Goal: Task Accomplishment & Management: Manage account settings

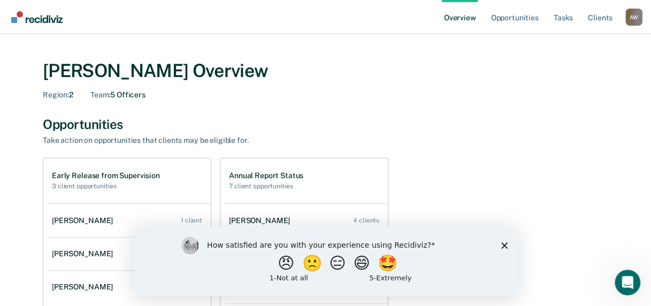
click at [319, 94] on div "Region : 2 Team : 5 Officers" at bounding box center [326, 94] width 566 height 9
click at [566, 18] on link "Tasks" at bounding box center [564, 17] width 24 height 34
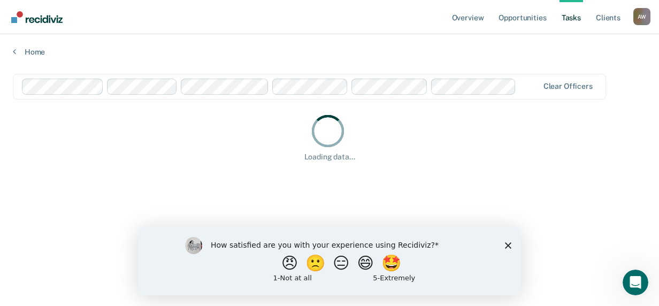
click at [512, 245] on icon "Close survey" at bounding box center [508, 245] width 6 height 6
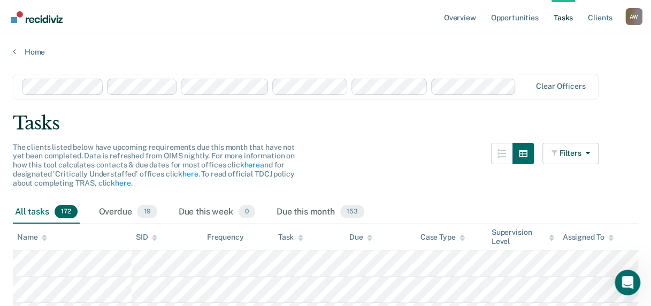
click at [586, 240] on div "Assigned To" at bounding box center [588, 237] width 51 height 9
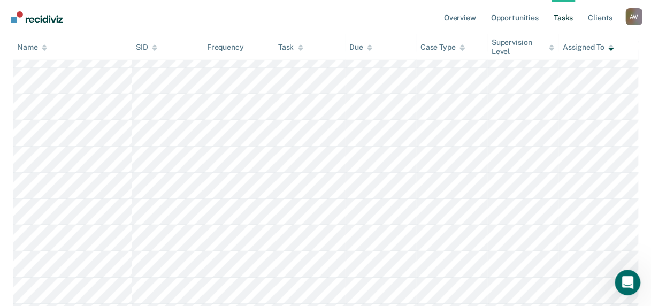
scroll to position [1177, 0]
click at [518, 21] on link "Opportunities" at bounding box center [514, 17] width 52 height 34
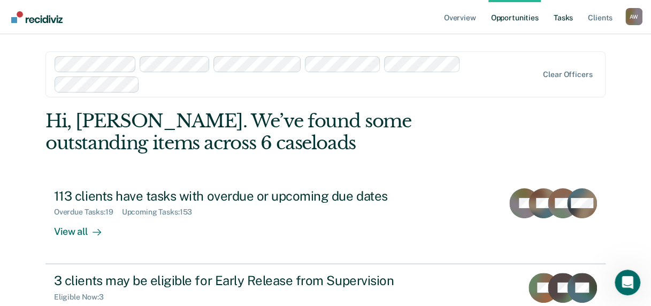
click at [561, 19] on link "Tasks" at bounding box center [564, 17] width 24 height 34
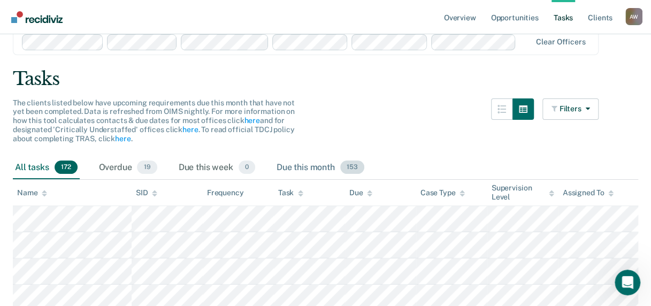
scroll to position [214, 0]
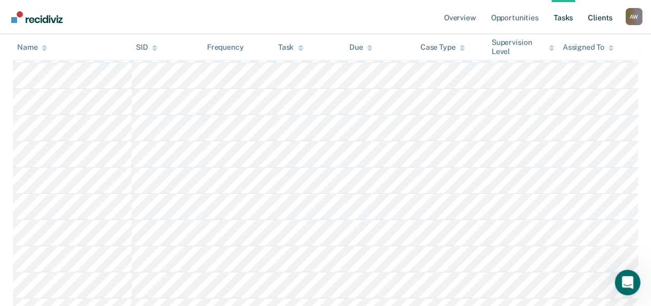
click at [598, 16] on link "Client s" at bounding box center [600, 17] width 29 height 34
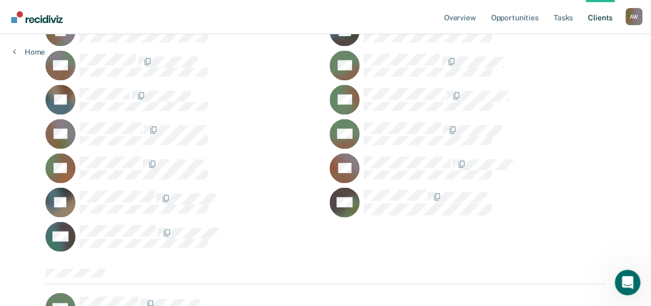
scroll to position [2831, 0]
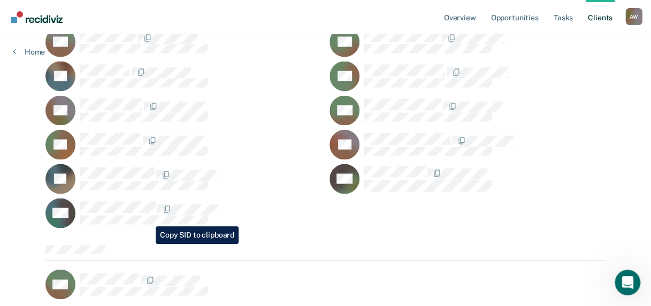
drag, startPoint x: 127, startPoint y: 236, endPoint x: 361, endPoint y: 262, distance: 235.7
click at [361, 269] on ul "AW" at bounding box center [325, 284] width 560 height 30
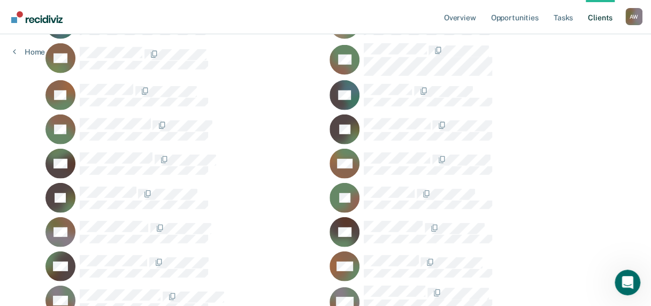
scroll to position [1387, 0]
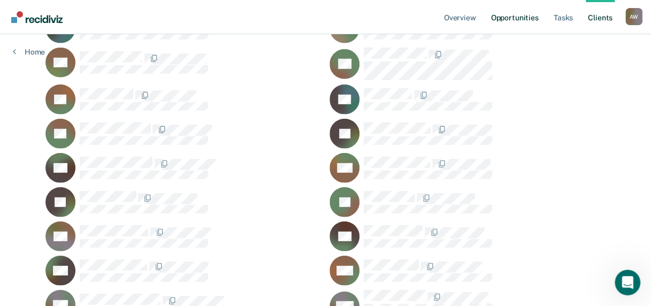
click at [509, 17] on link "Opportunities" at bounding box center [514, 17] width 52 height 34
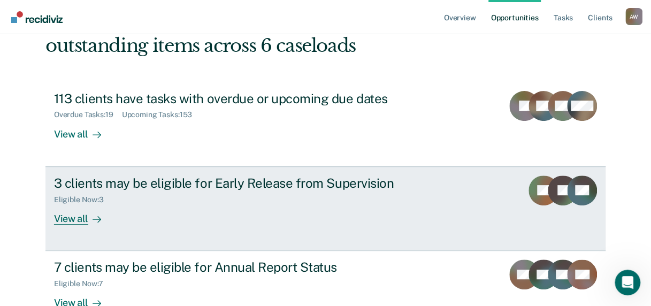
scroll to position [107, 0]
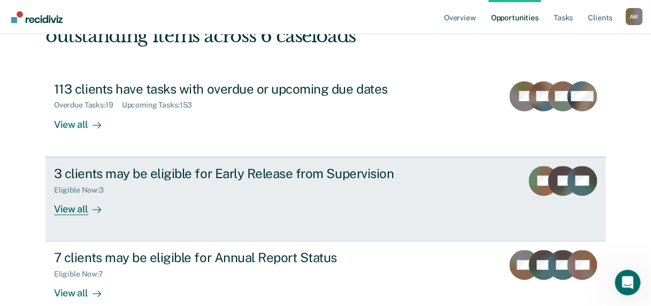
click at [186, 176] on div "3 clients may be eligible for Early Release from Supervision" at bounding box center [242, 174] width 376 height 16
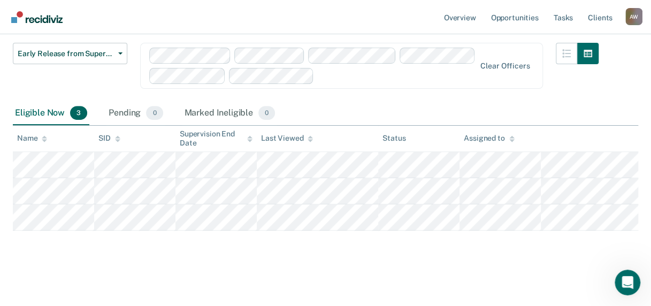
scroll to position [139, 0]
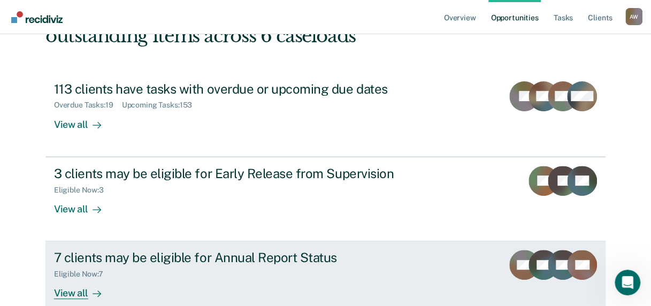
click at [212, 250] on div "7 clients may be eligible for Annual Report Status" at bounding box center [242, 258] width 376 height 16
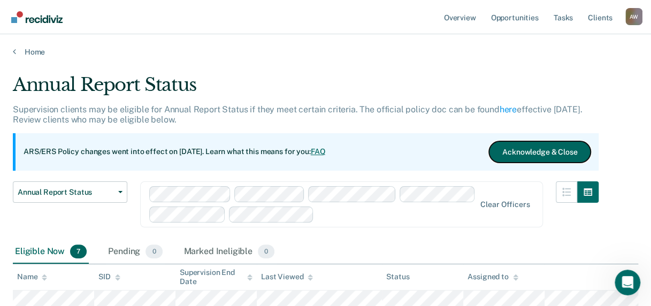
click at [544, 152] on button "Acknowledge & Close" at bounding box center [540, 151] width 102 height 21
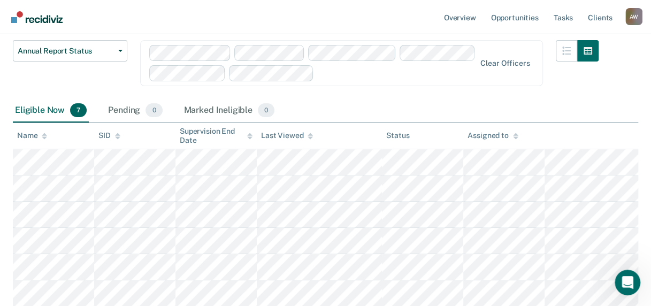
scroll to position [89, 0]
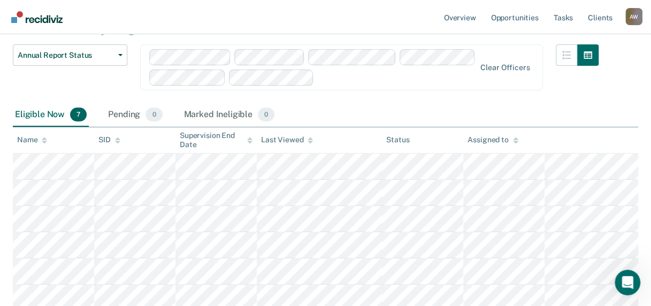
click at [477, 136] on div "Assigned to" at bounding box center [493, 139] width 50 height 9
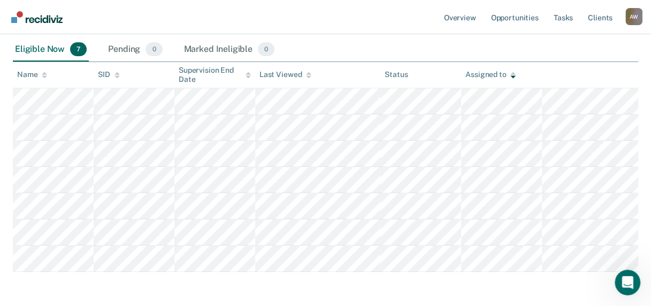
scroll to position [196, 0]
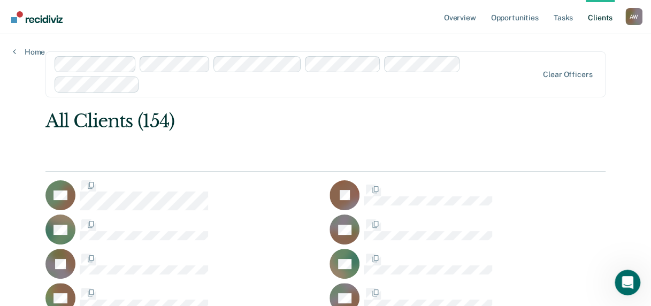
scroll to position [1387, 0]
